Goal: Task Accomplishment & Management: Manage account settings

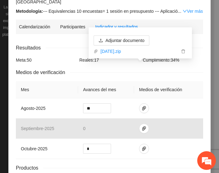
scroll to position [81, 0]
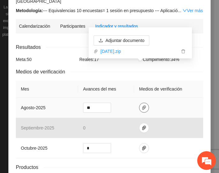
click at [142, 105] on icon "paper-clip" at bounding box center [143, 107] width 5 height 5
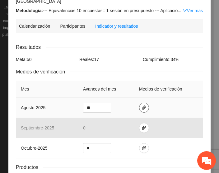
click at [142, 105] on icon "paper-clip" at bounding box center [143, 107] width 5 height 5
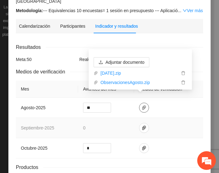
scroll to position [120, 0]
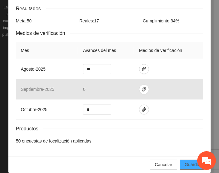
click at [187, 161] on span "Guardar" at bounding box center [193, 164] width 16 height 7
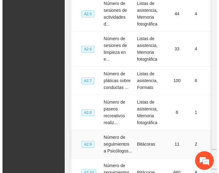
scroll to position [0, 94]
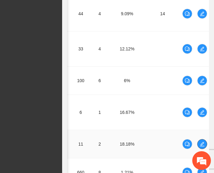
click at [201, 141] on icon "edit" at bounding box center [202, 143] width 5 height 5
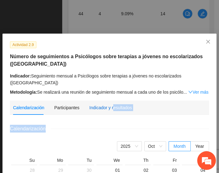
drag, startPoint x: 110, startPoint y: 100, endPoint x: 120, endPoint y: 126, distance: 28.0
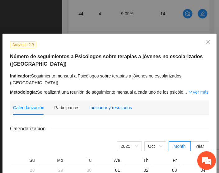
click at [94, 104] on div "Indicador y resultados" at bounding box center [110, 107] width 43 height 7
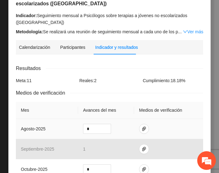
scroll to position [79, 0]
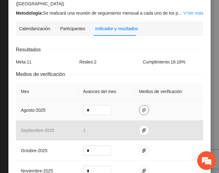
click at [144, 109] on span "paper-clip" at bounding box center [143, 109] width 9 height 5
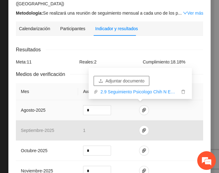
click at [111, 81] on span "Adjuntar documento" at bounding box center [124, 80] width 39 height 7
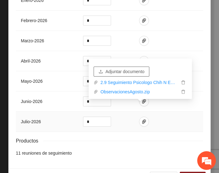
scroll to position [309, 0]
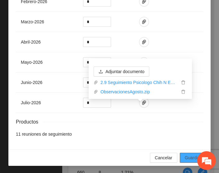
click at [185, 158] on span "Guardar" at bounding box center [193, 157] width 16 height 7
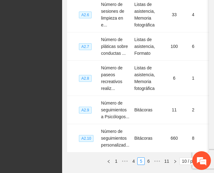
scroll to position [381, 0]
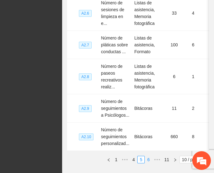
click at [148, 157] on link "6" at bounding box center [148, 159] width 7 height 7
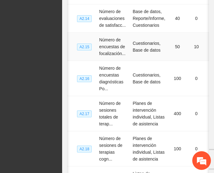
scroll to position [0, 0]
